Goal: Check status: Check status

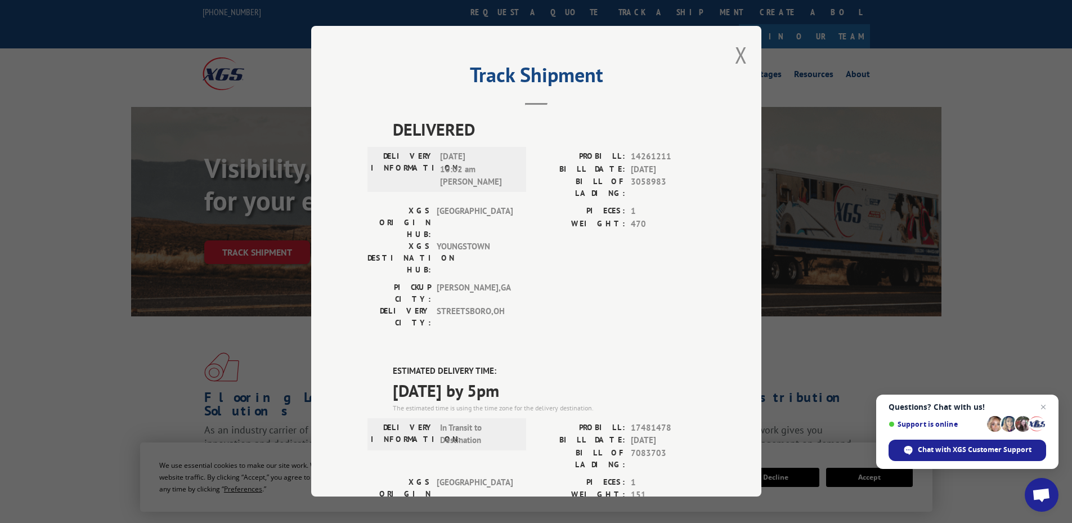
click at [729, 56] on div "Track Shipment DELIVERED DELIVERY INFORMATION: [DATE] 10:02 am [PERSON_NAME] PR…" at bounding box center [536, 261] width 450 height 470
click at [738, 54] on button "Close modal" at bounding box center [741, 55] width 12 height 30
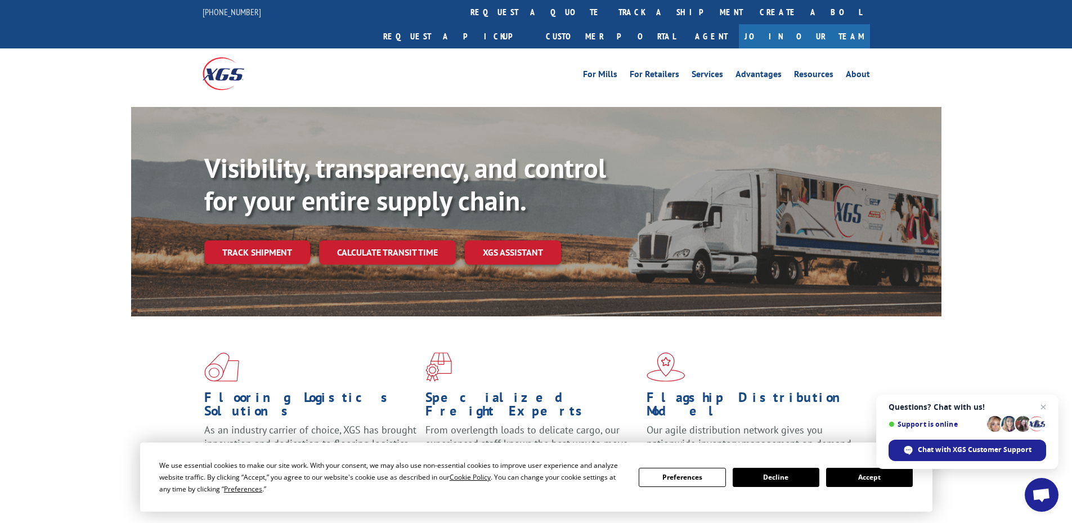
click at [610, 13] on link "track a shipment" at bounding box center [680, 12] width 141 height 24
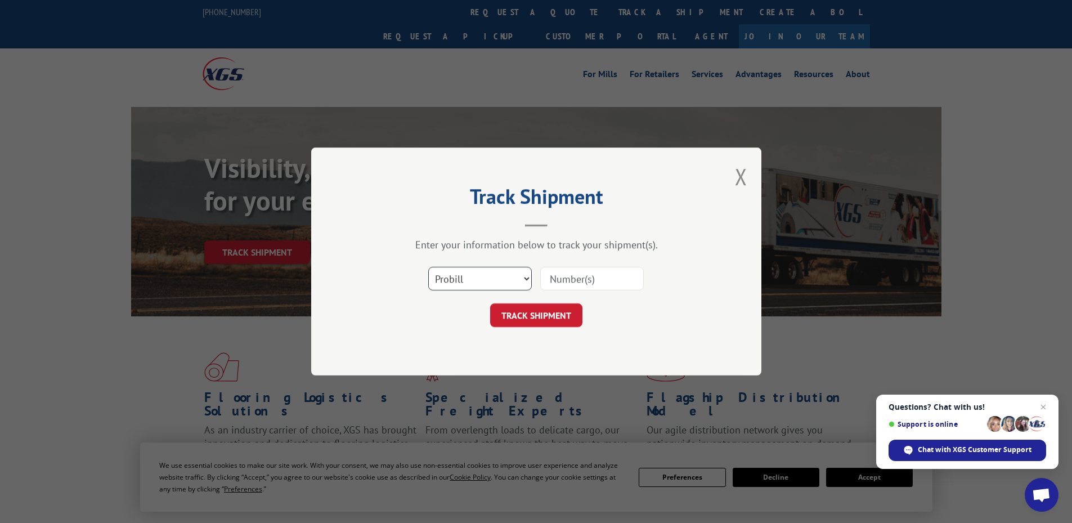
click at [455, 279] on select "Select category... Probill BOL PO" at bounding box center [480, 279] width 104 height 24
select select "po"
click at [428, 267] on select "Select category... Probill BOL PO" at bounding box center [480, 279] width 104 height 24
paste input "10520110"
type input "10520110"
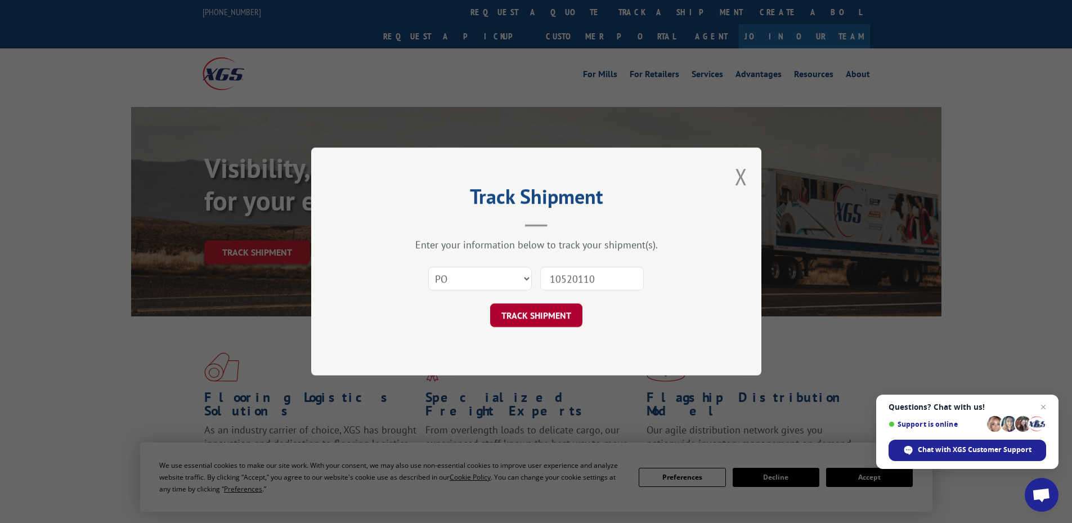
click at [529, 320] on button "TRACK SHIPMENT" at bounding box center [536, 315] width 92 height 24
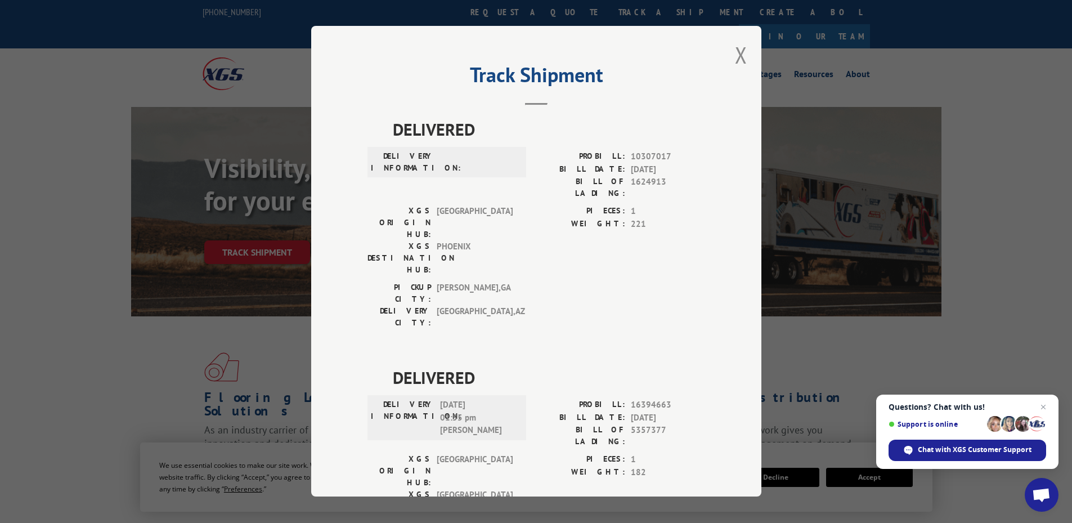
click at [735, 57] on button "Close modal" at bounding box center [741, 55] width 12 height 30
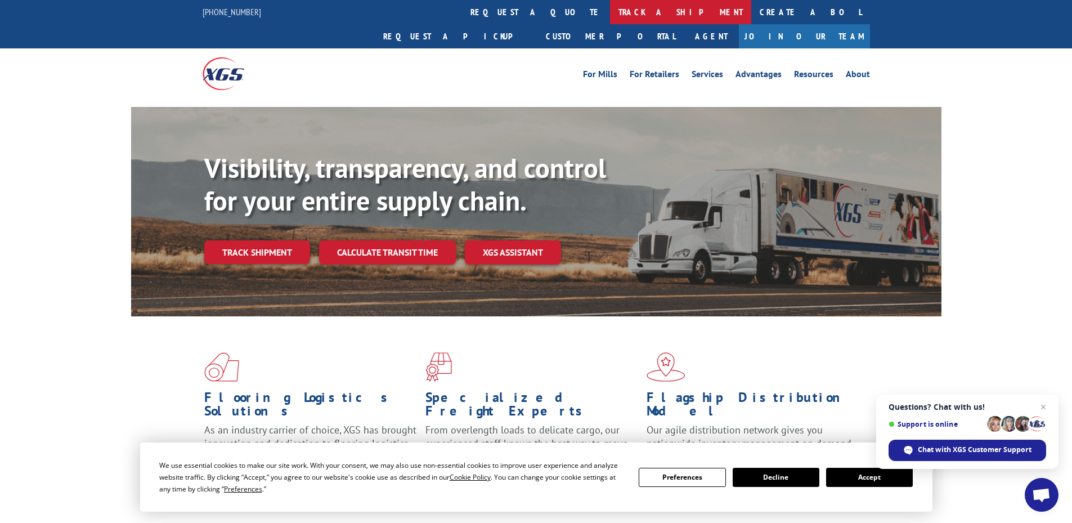
click at [610, 14] on link "track a shipment" at bounding box center [680, 12] width 141 height 24
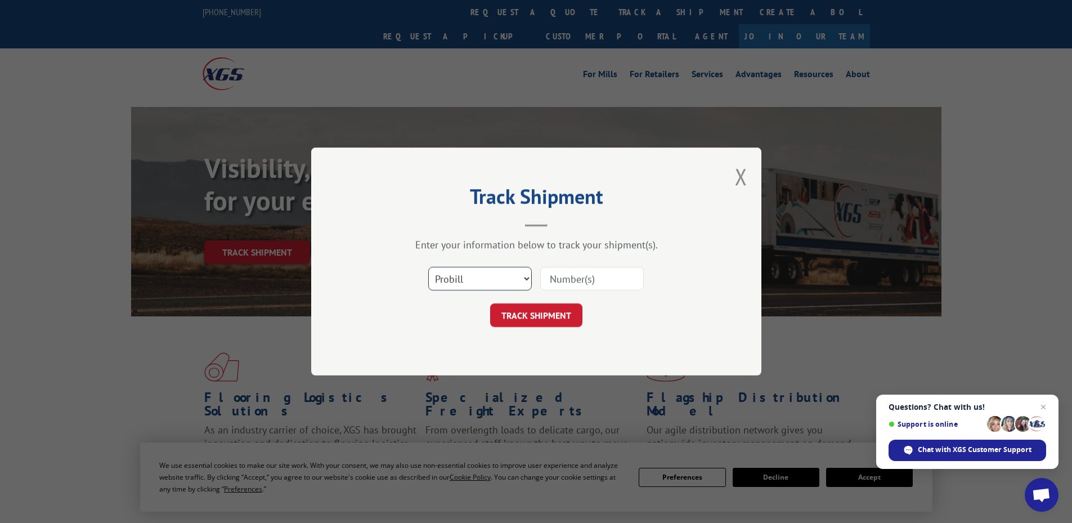
click at [506, 272] on select "Select category... Probill BOL PO" at bounding box center [480, 279] width 104 height 24
select select "po"
click at [428, 267] on select "Select category... Probill BOL PO" at bounding box center [480, 279] width 104 height 24
paste input "10520108"
type input "10520108"
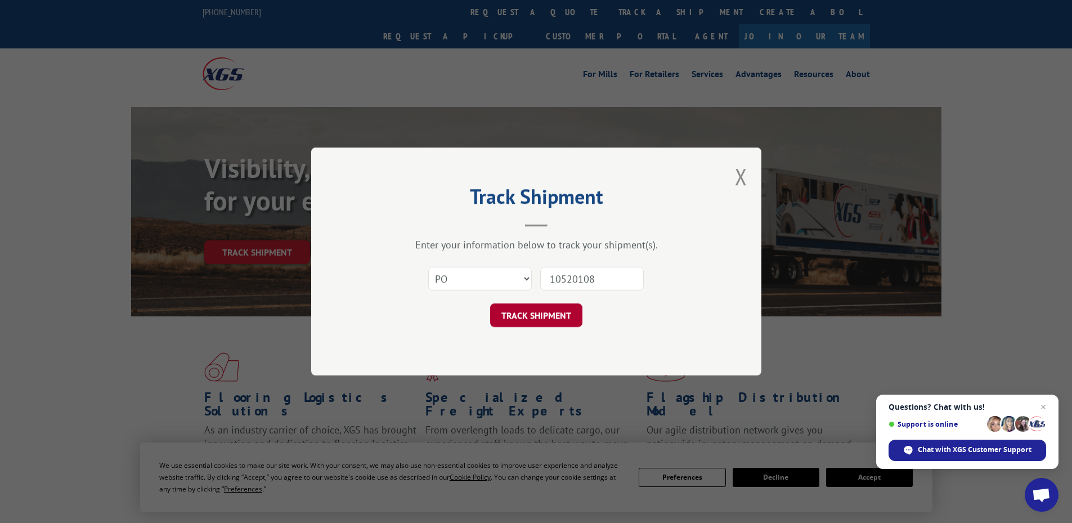
click at [538, 323] on button "TRACK SHIPMENT" at bounding box center [536, 315] width 92 height 24
